Goal: Information Seeking & Learning: Learn about a topic

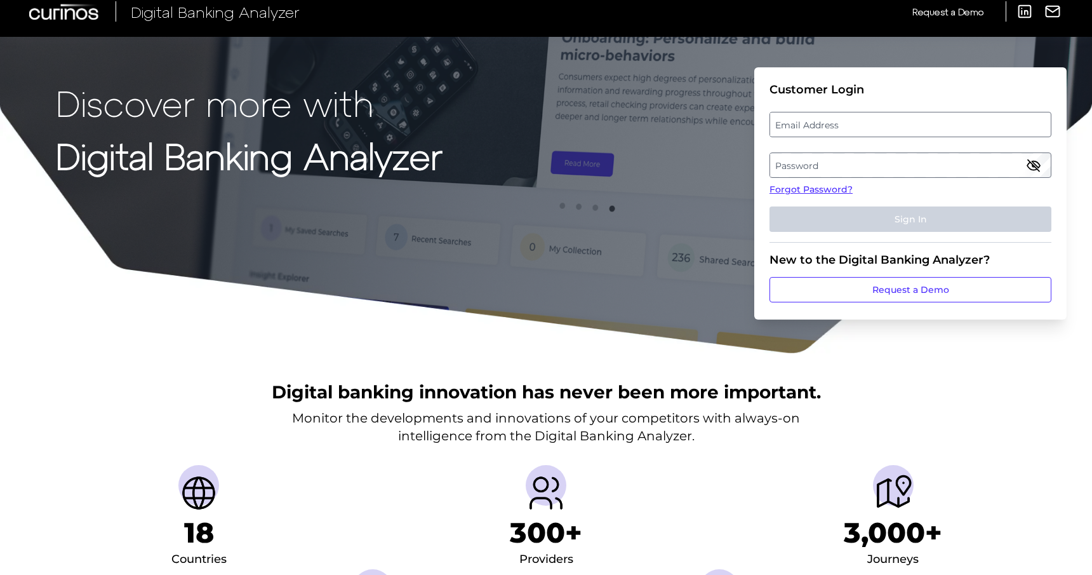
scroll to position [24, 0]
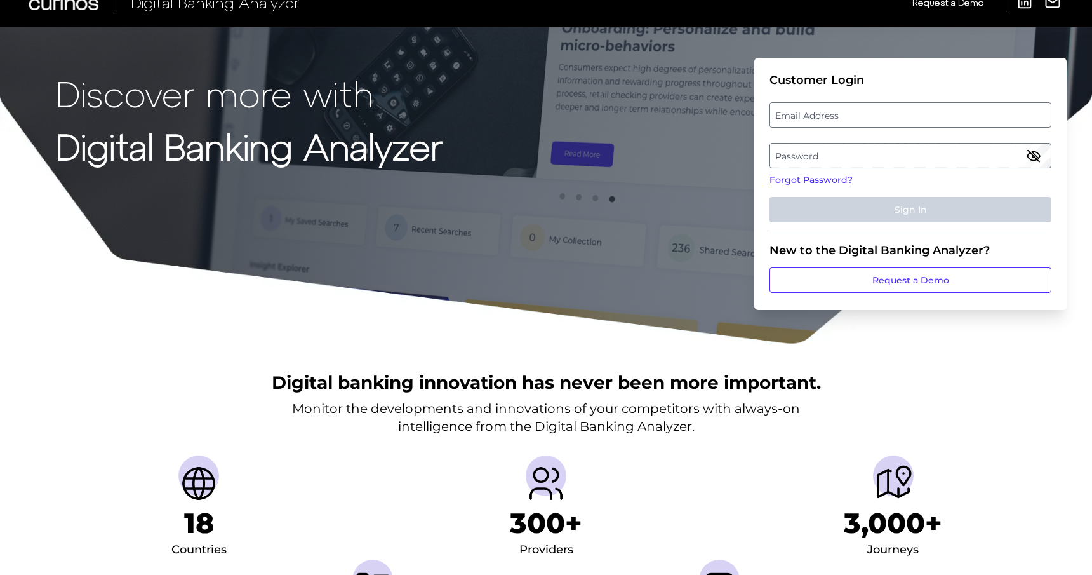
click at [797, 117] on label "Email Address" at bounding box center [910, 115] width 280 height 23
click at [797, 117] on input "email" at bounding box center [911, 114] width 282 height 25
type input "[PERSON_NAME][EMAIL_ADDRESS][PERSON_NAME][DOMAIN_NAME]"
click at [790, 154] on label "Password" at bounding box center [910, 155] width 280 height 23
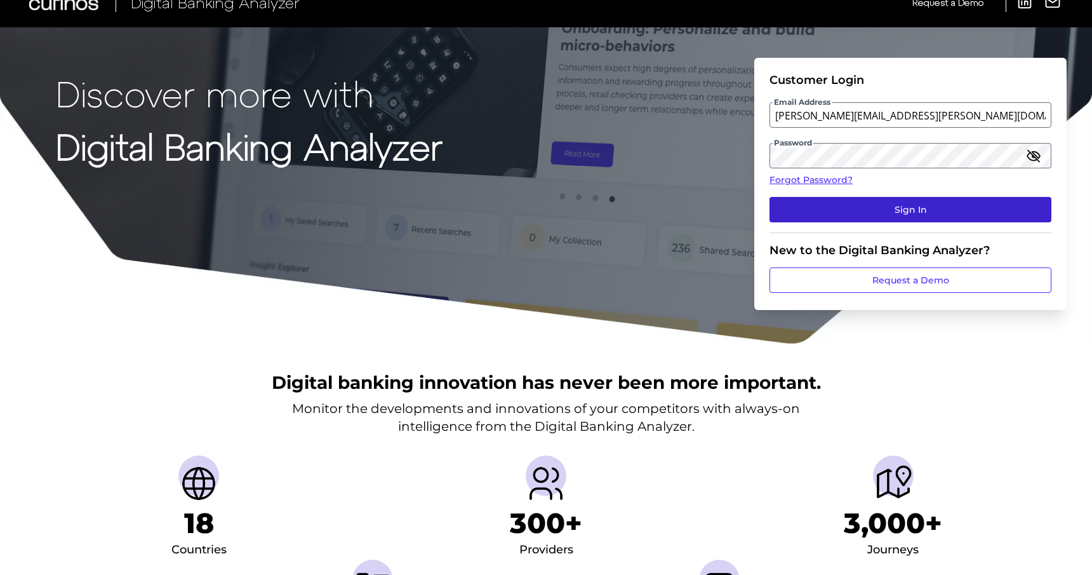
click at [865, 202] on button "Sign In" at bounding box center [911, 209] width 282 height 25
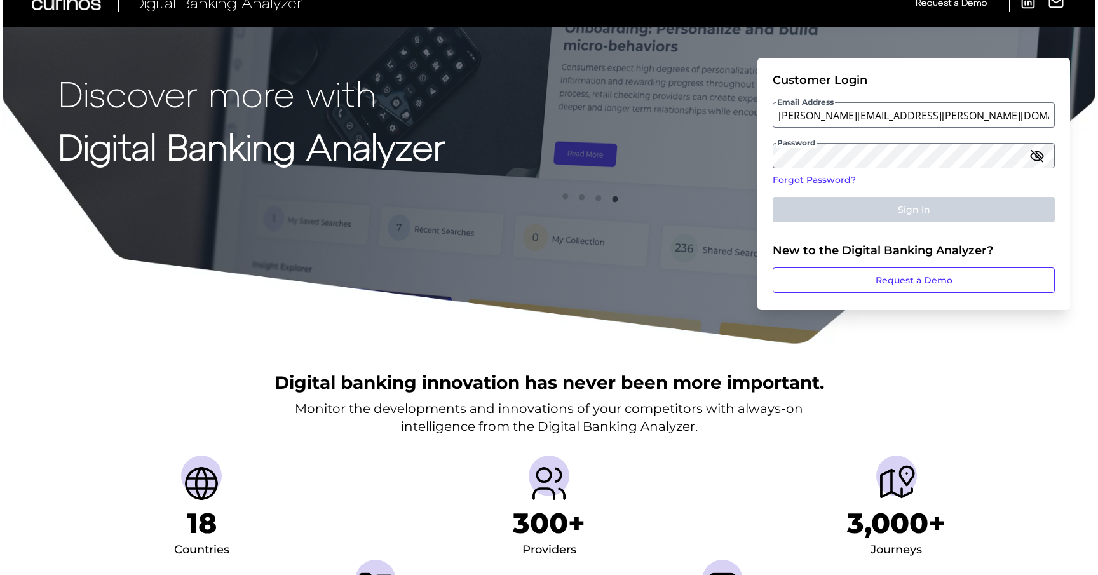
scroll to position [0, 0]
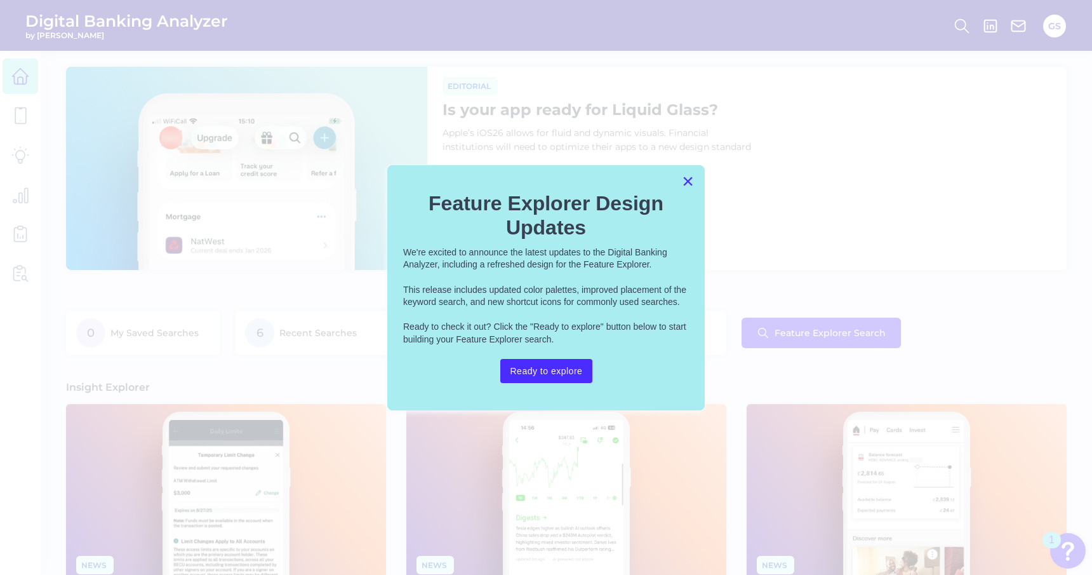
click at [690, 182] on button "×" at bounding box center [688, 181] width 12 height 20
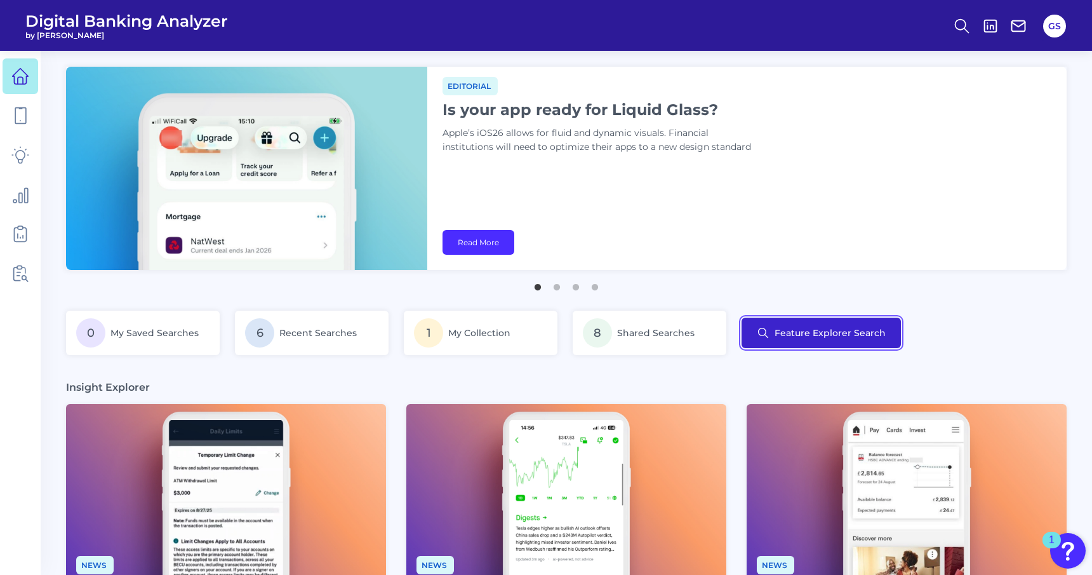
click at [809, 327] on button "Feature Explorer Search" at bounding box center [821, 333] width 159 height 30
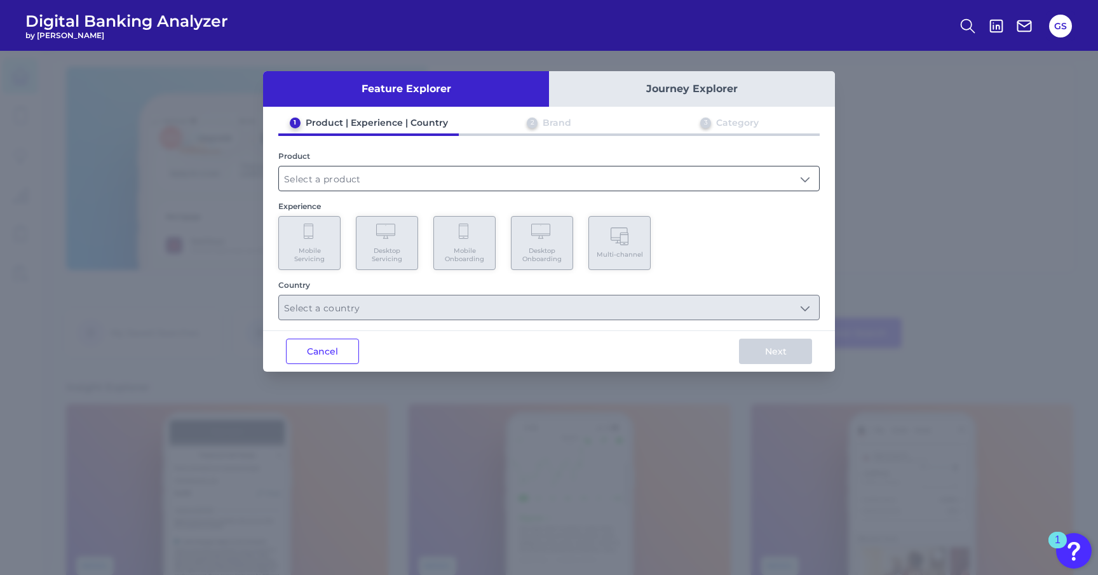
click at [400, 172] on input "text" at bounding box center [549, 178] width 540 height 24
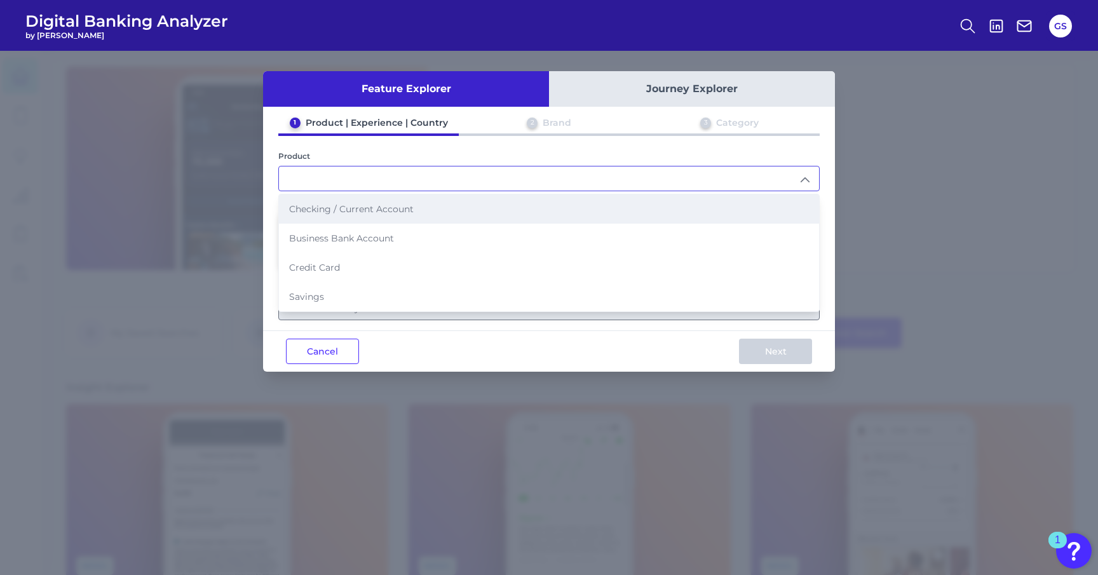
click at [434, 217] on li "Checking / Current Account" at bounding box center [549, 208] width 540 height 29
type input "Checking / Current Account"
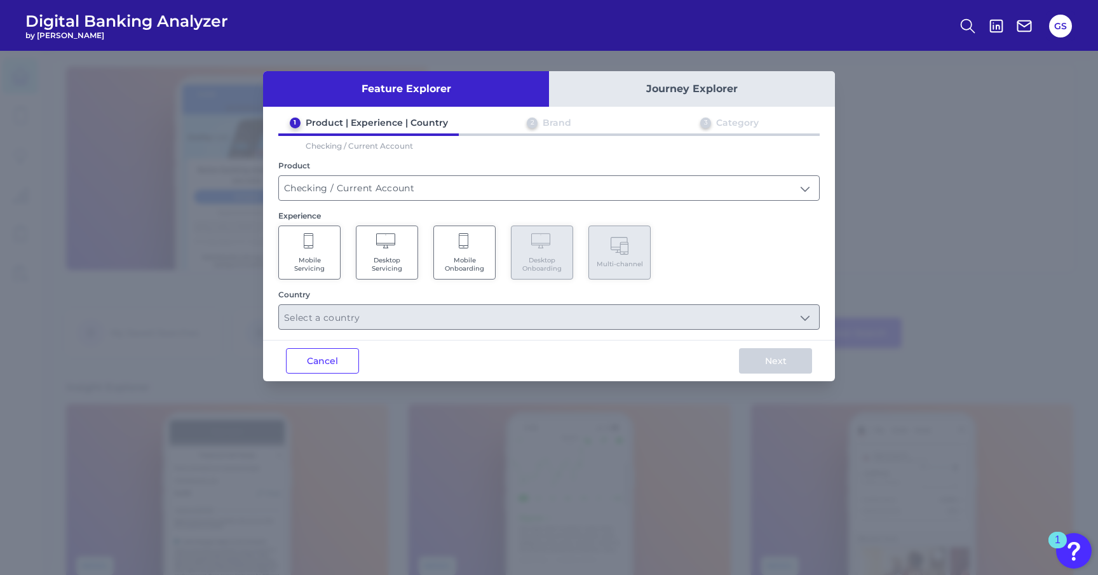
click at [370, 252] on Servicing "Desktop Servicing" at bounding box center [387, 252] width 62 height 54
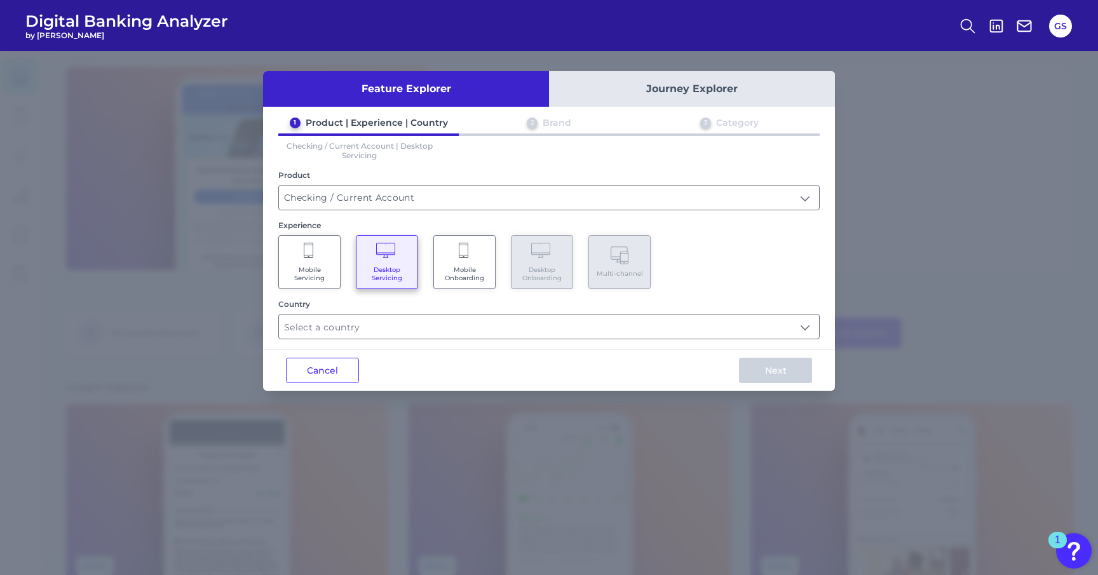
click at [370, 252] on Servicing "Desktop Servicing" at bounding box center [387, 262] width 62 height 54
click at [324, 248] on Servicing "Mobile Servicing" at bounding box center [309, 262] width 62 height 54
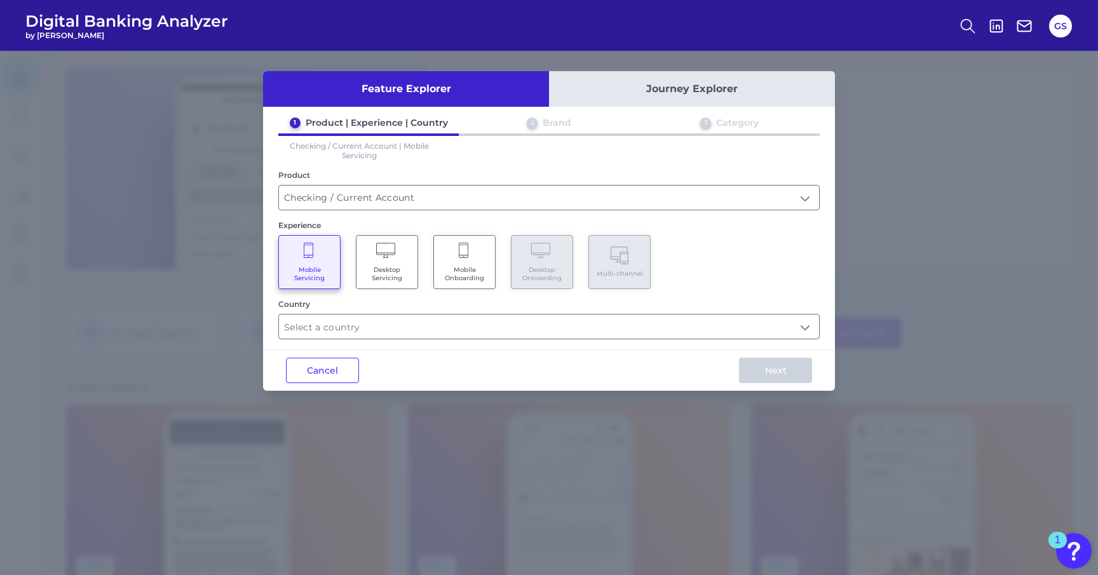
click at [397, 259] on Servicing "Desktop Servicing" at bounding box center [387, 262] width 62 height 54
click at [464, 330] on input "text" at bounding box center [549, 326] width 540 height 24
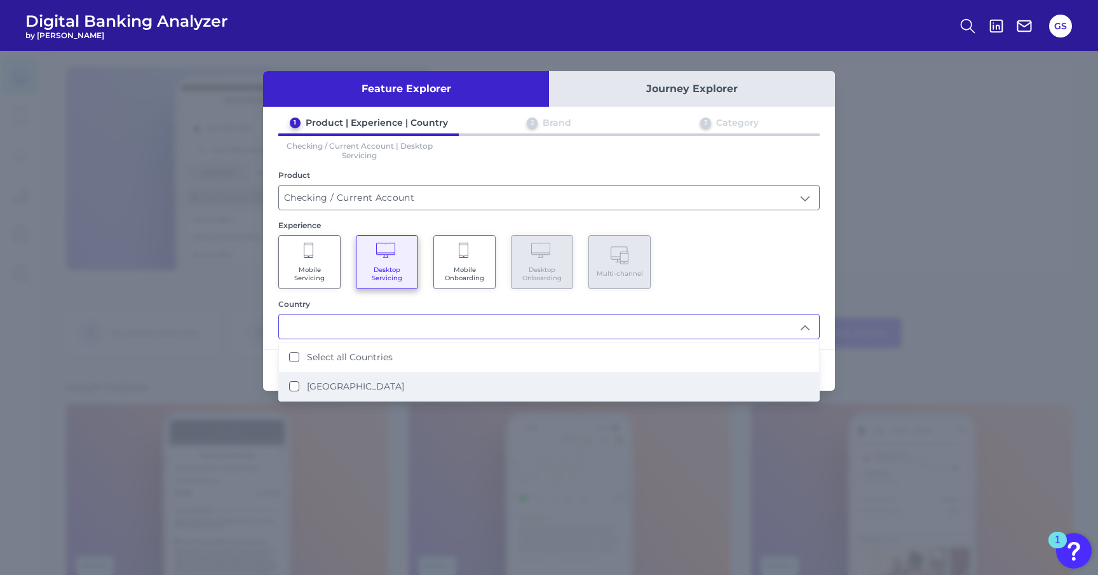
click at [384, 375] on li "[GEOGRAPHIC_DATA]" at bounding box center [549, 386] width 540 height 29
type input "Select all Countries"
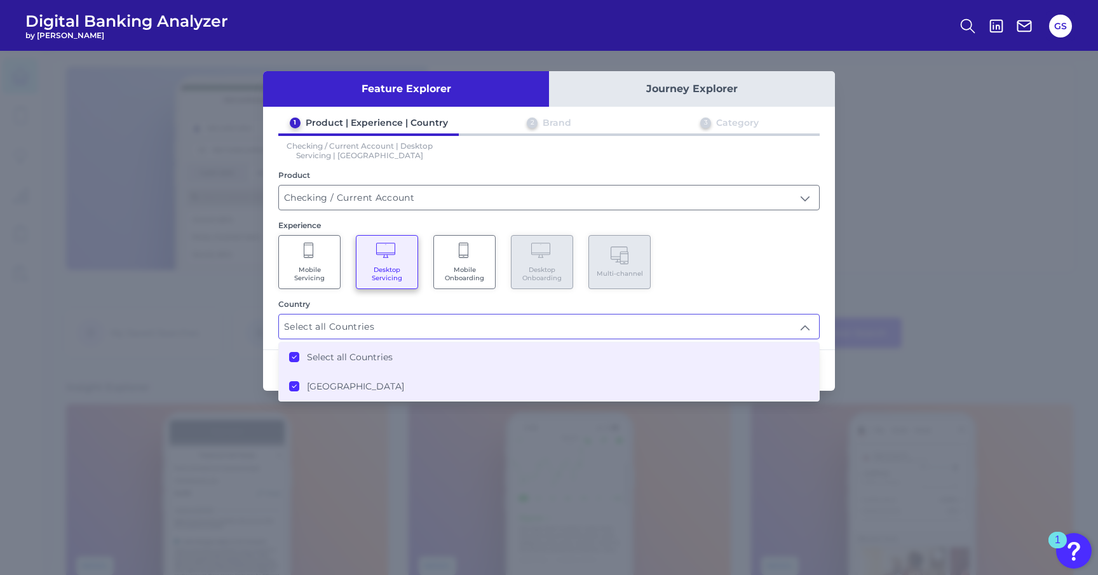
click at [710, 295] on div "1 Product | Experience | Country 2 Brand 3 Category Checking / Current Account …" at bounding box center [549, 228] width 572 height 222
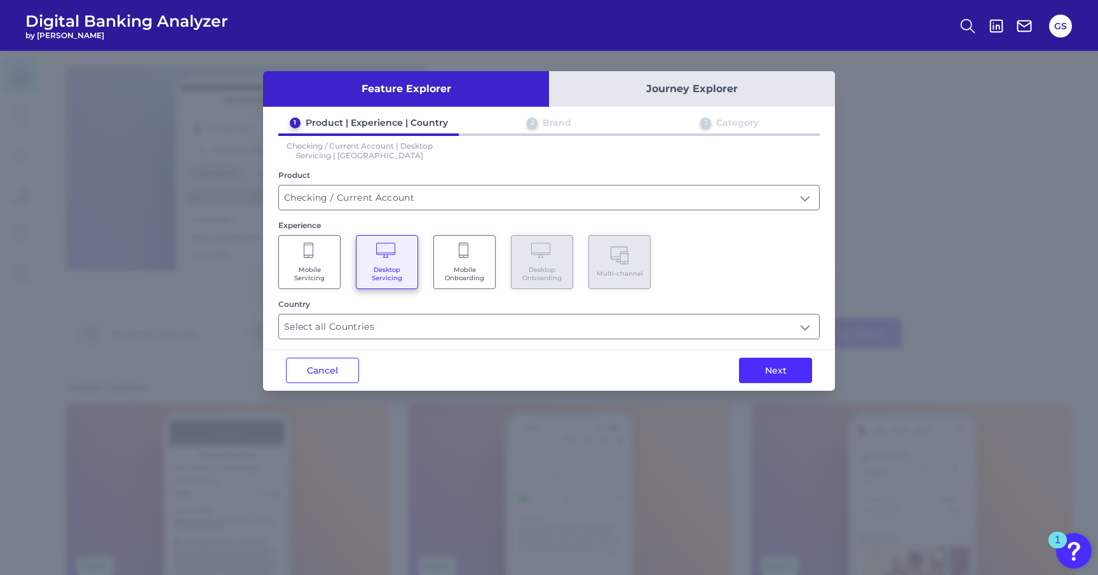
click at [770, 370] on button "Next" at bounding box center [775, 370] width 73 height 25
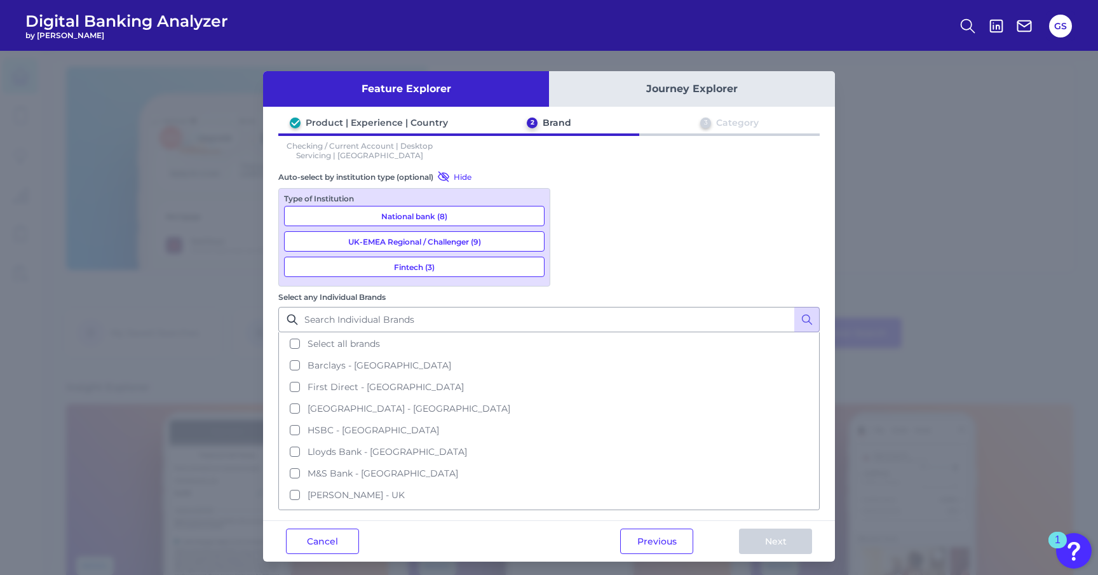
click at [416, 216] on button "National bank (8)" at bounding box center [414, 216] width 260 height 20
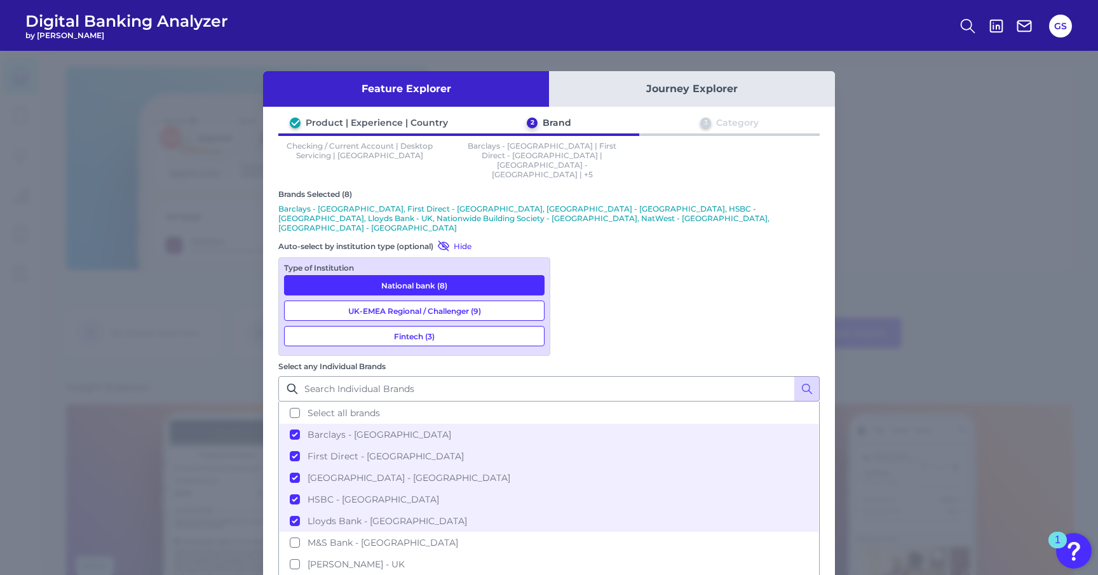
click at [417, 300] on button "UK-EMEA Regional / Challenger (9)" at bounding box center [414, 310] width 260 height 20
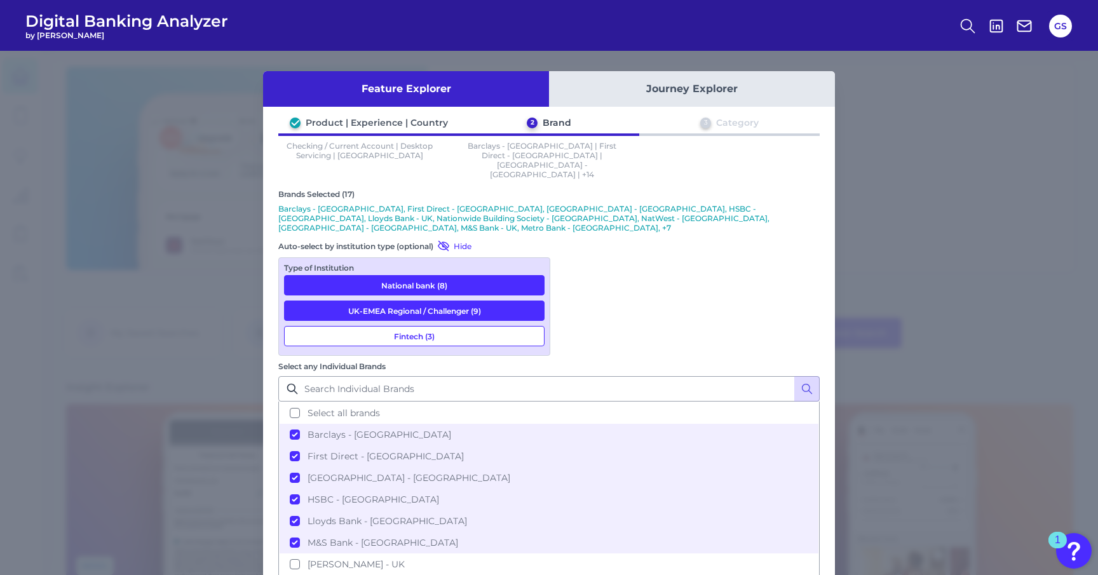
click at [412, 326] on button "Fintech (3)" at bounding box center [414, 336] width 260 height 20
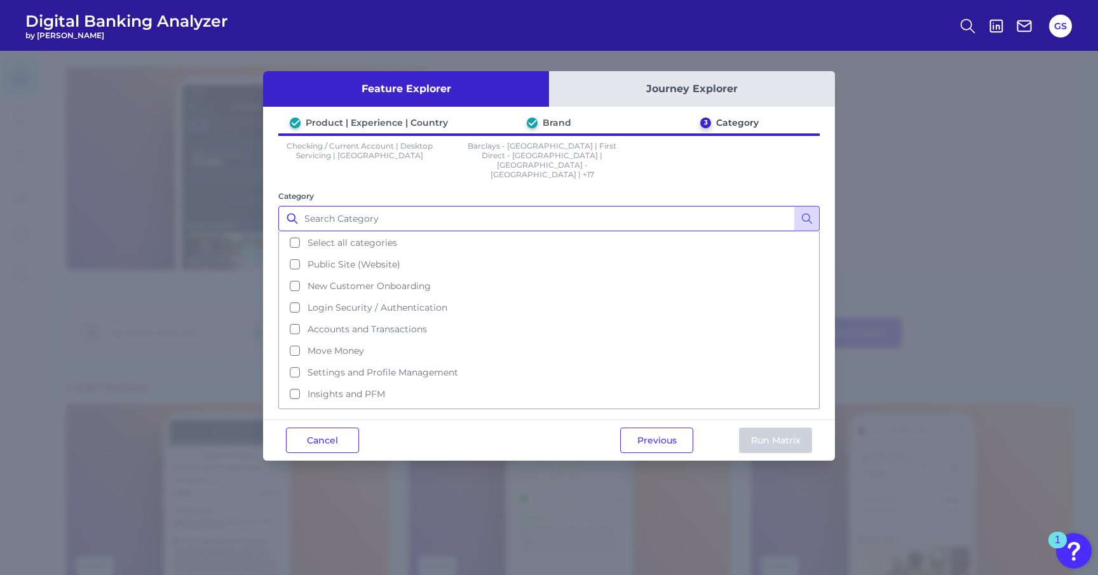
click at [438, 206] on input "Category" at bounding box center [548, 218] width 541 height 25
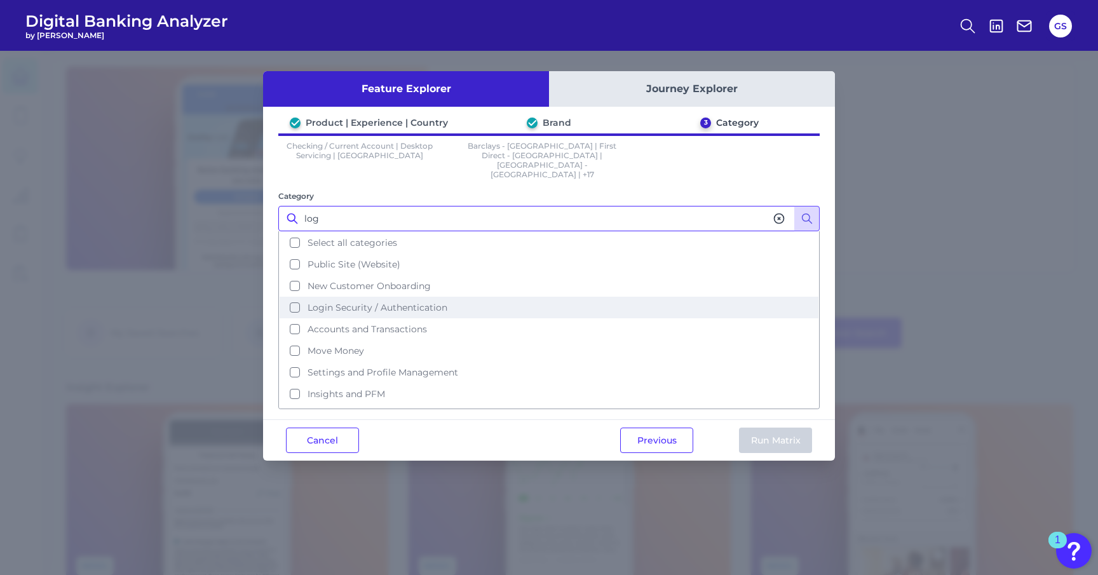
click at [404, 297] on button "Login Security / Authentication" at bounding box center [548, 308] width 539 height 22
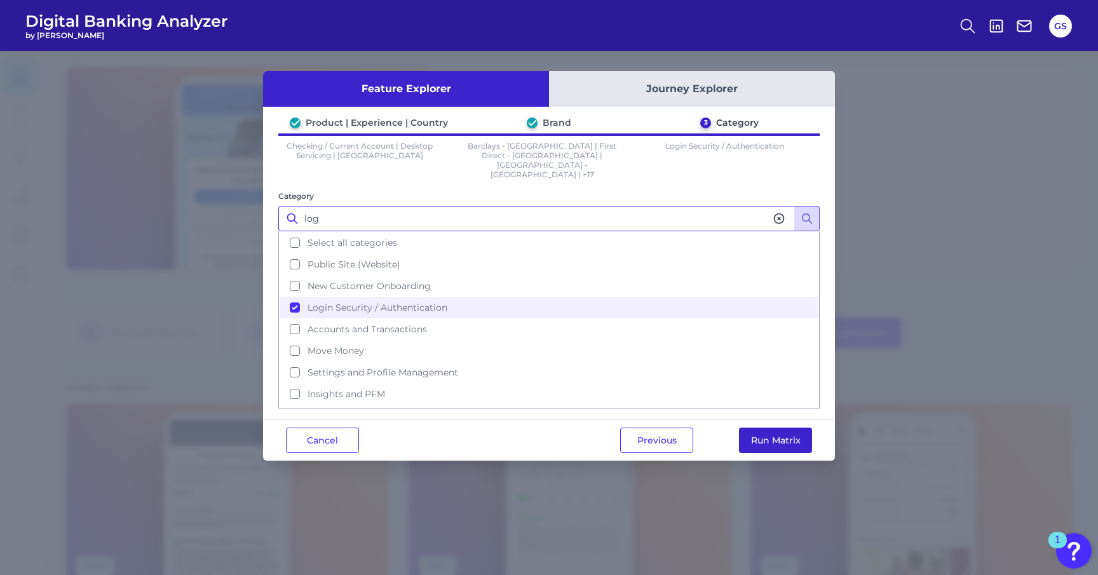
type input "log"
click at [797, 427] on button "Run Matrix" at bounding box center [775, 439] width 73 height 25
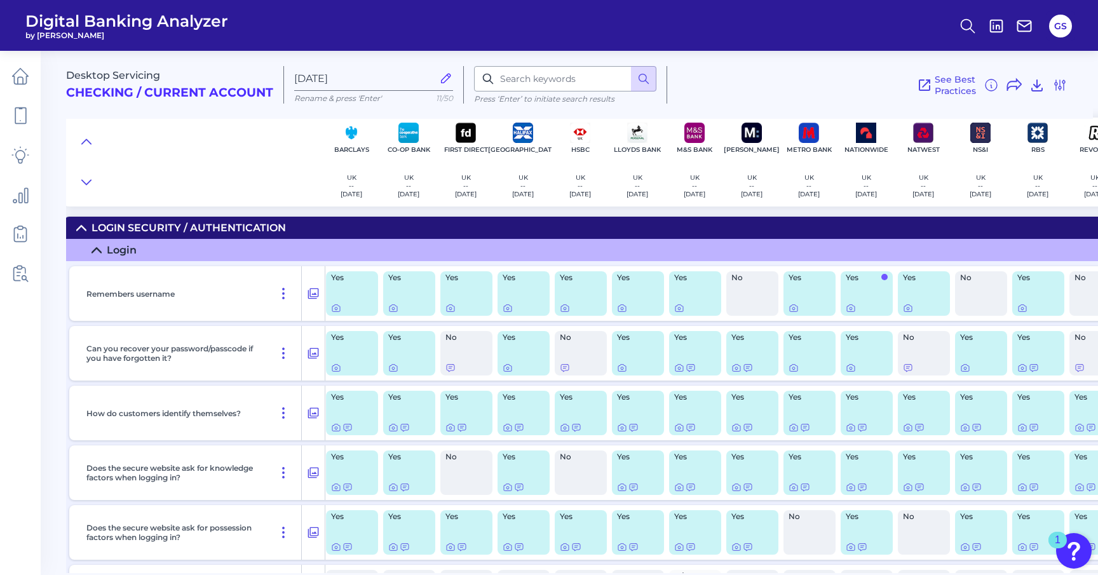
scroll to position [1, 0]
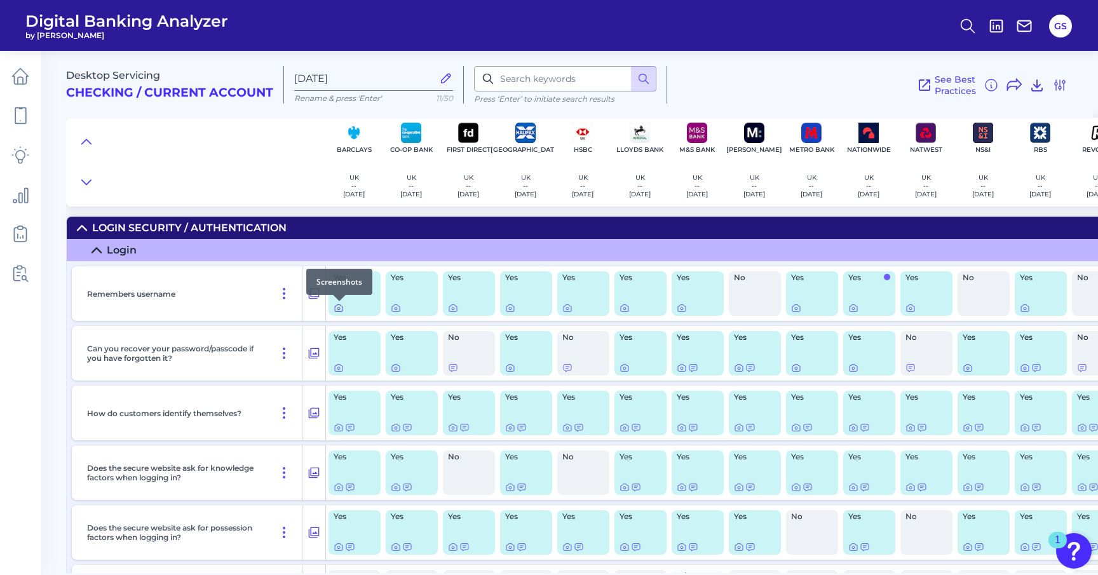
click at [339, 307] on icon at bounding box center [338, 308] width 10 height 10
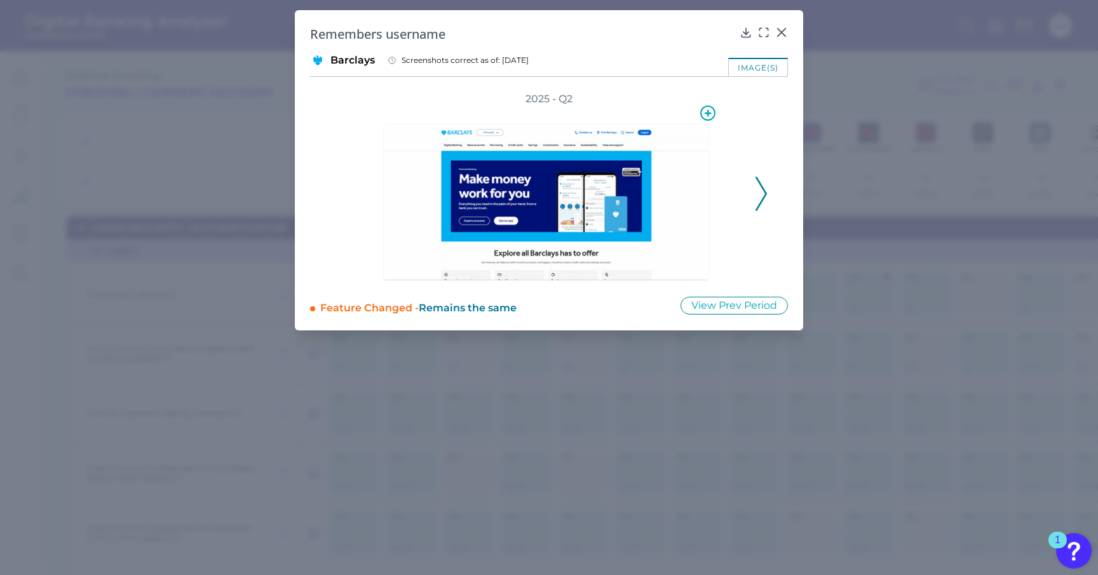
click at [570, 231] on img at bounding box center [546, 202] width 326 height 157
click at [752, 196] on div "2025 - Q2" at bounding box center [548, 186] width 437 height 189
click at [766, 198] on icon at bounding box center [760, 194] width 11 height 34
